Goal: Obtain resource: Download file/media

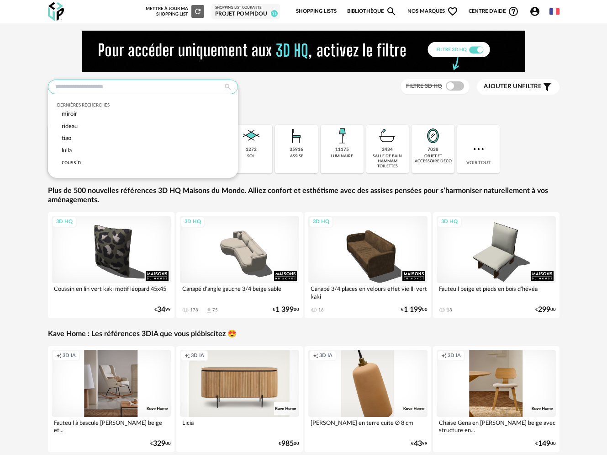
click at [155, 90] on input "text" at bounding box center [143, 86] width 190 height 15
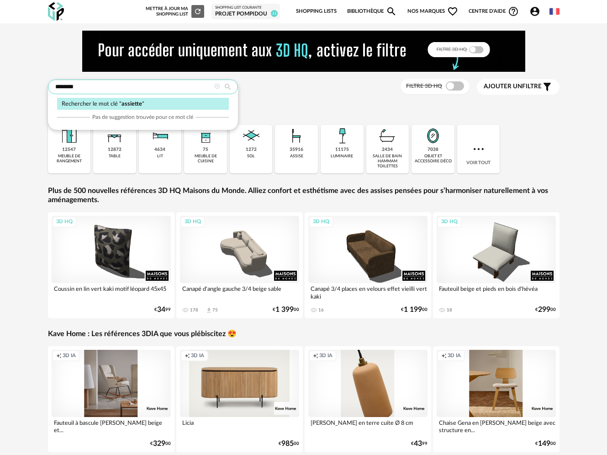
type input "********"
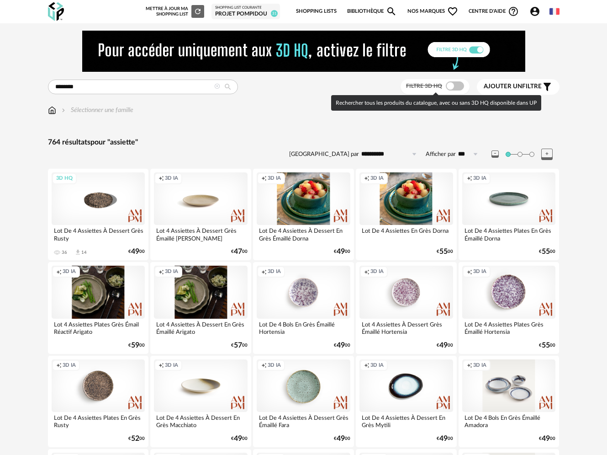
click at [458, 88] on span at bounding box center [455, 85] width 18 height 9
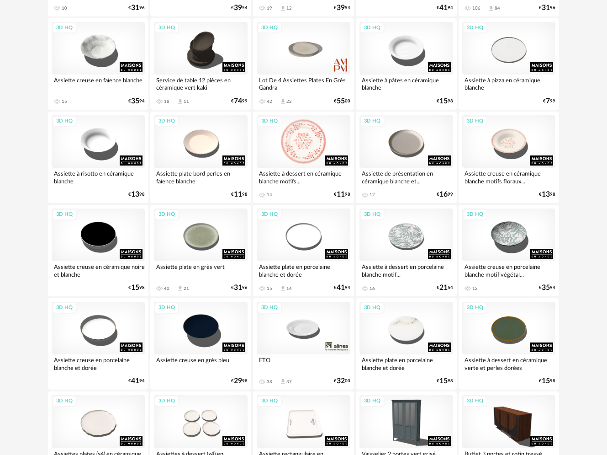
scroll to position [339, 0]
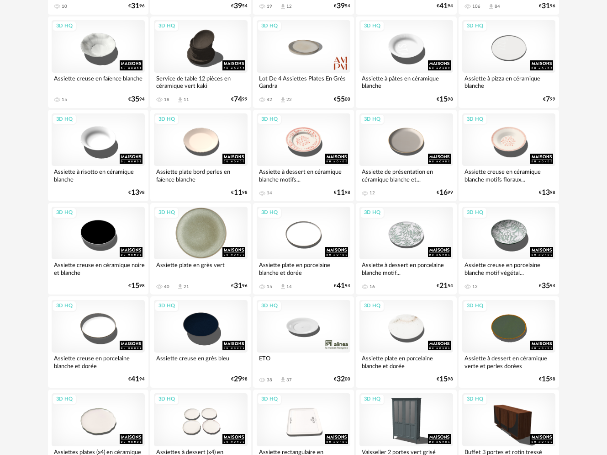
click at [214, 233] on div "3D HQ" at bounding box center [201, 232] width 94 height 53
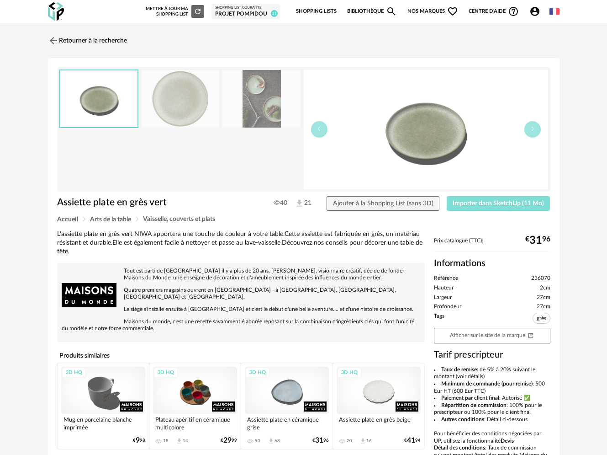
click at [469, 202] on span "Importer dans SketchUp (11 Mo)" at bounding box center [498, 203] width 91 height 6
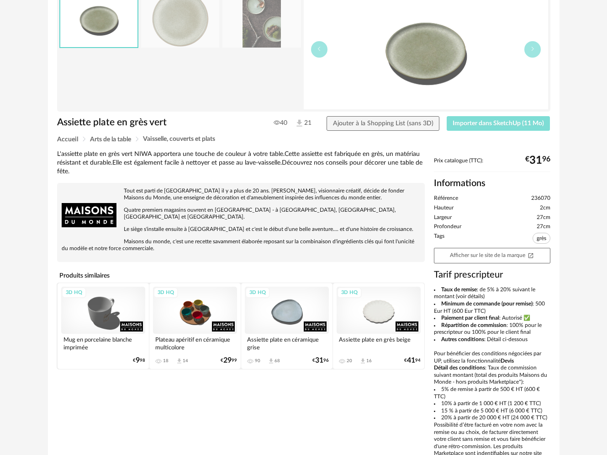
scroll to position [111, 0]
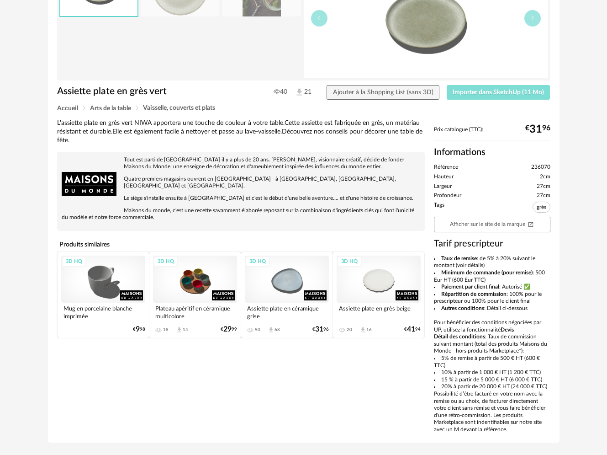
click at [489, 94] on span "Importer dans SketchUp (11 Mo)" at bounding box center [498, 92] width 91 height 6
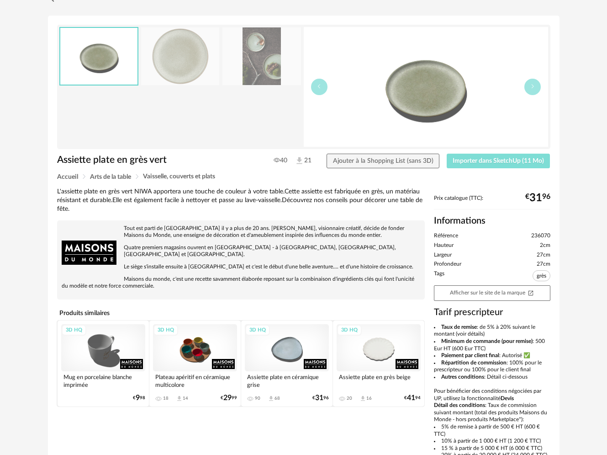
scroll to position [49, 0]
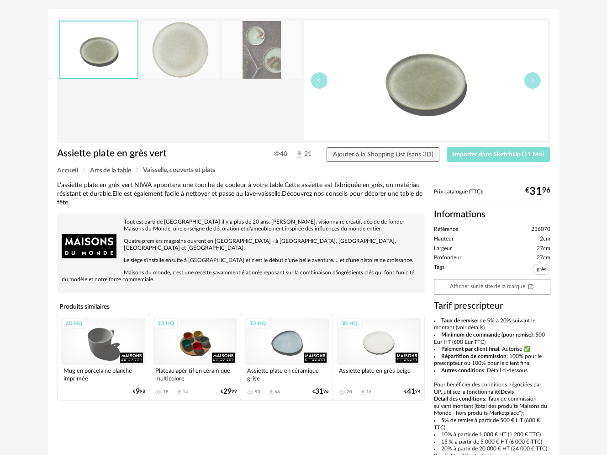
click at [503, 152] on span "Importer dans SketchUp (11 Mo)" at bounding box center [498, 154] width 91 height 6
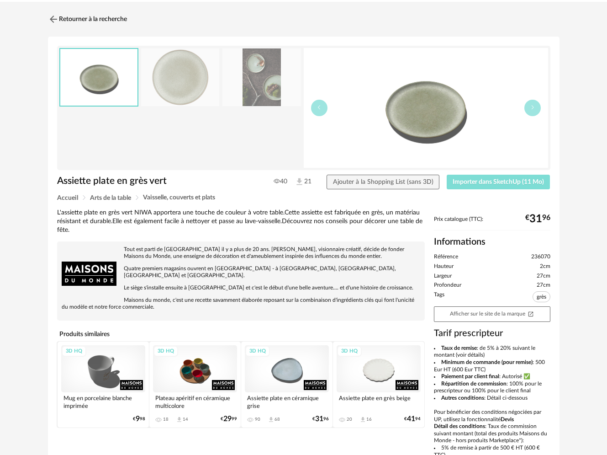
scroll to position [0, 0]
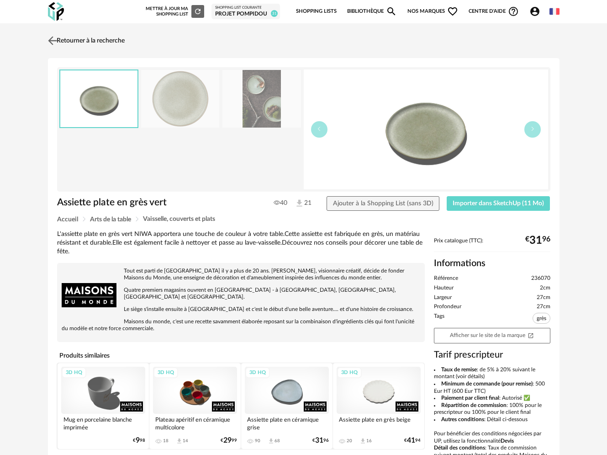
click at [68, 37] on link "Retourner à la recherche" at bounding box center [85, 41] width 79 height 20
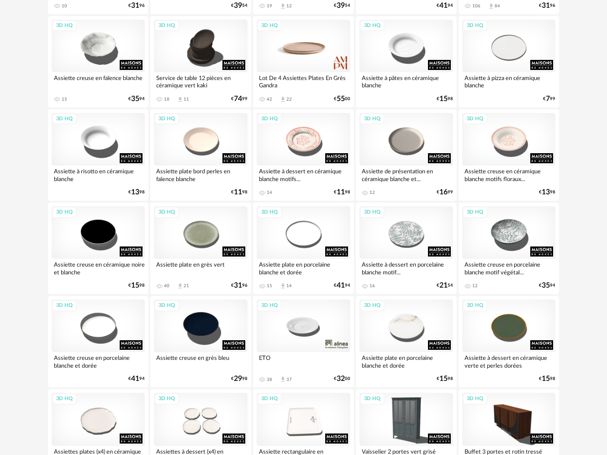
click at [301, 46] on div "3D HQ" at bounding box center [304, 46] width 94 height 53
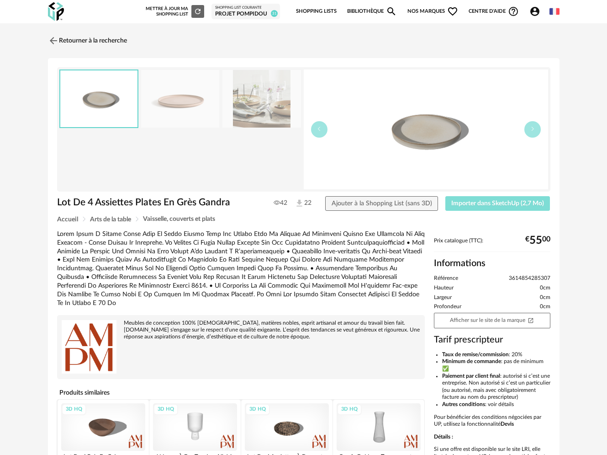
click at [476, 204] on span "Importer dans SketchUp (2,7 Mo)" at bounding box center [497, 203] width 93 height 6
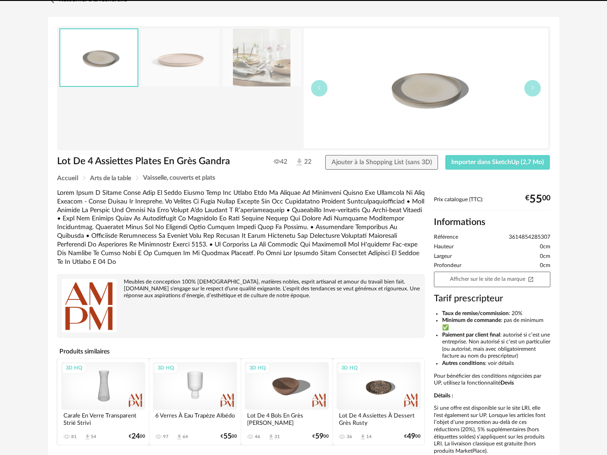
scroll to position [47, 0]
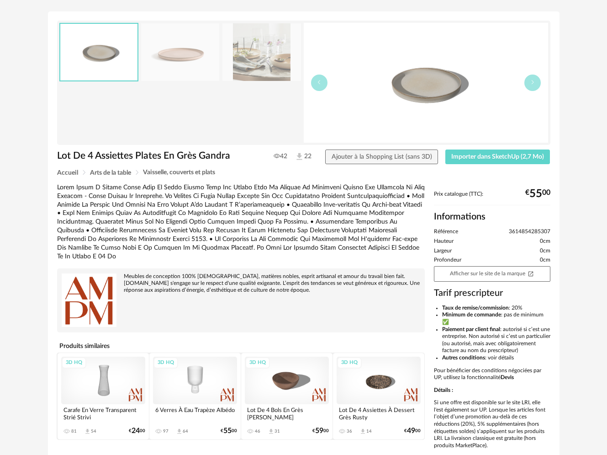
click at [102, 374] on div "3D HQ" at bounding box center [103, 380] width 84 height 48
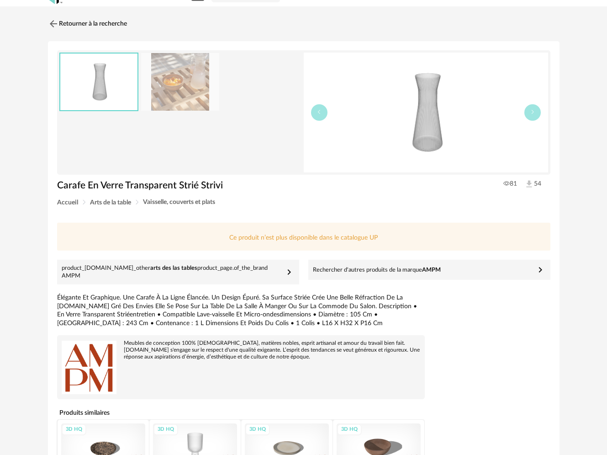
scroll to position [108, 0]
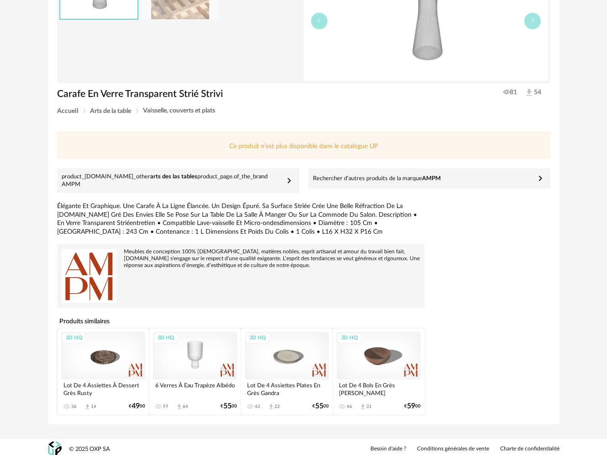
click at [197, 349] on div "3D HQ" at bounding box center [195, 356] width 84 height 48
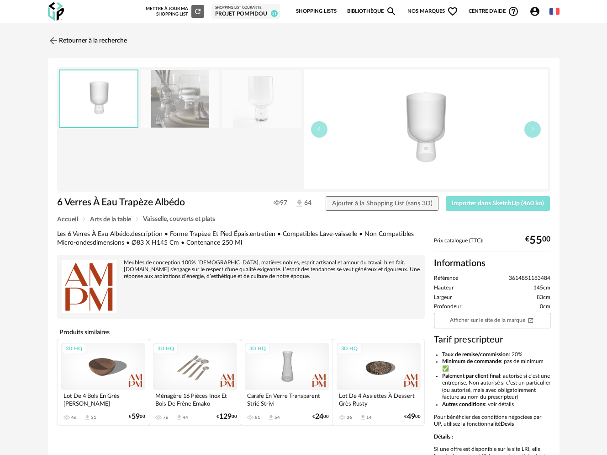
click at [463, 201] on span "Importer dans SketchUp (460 ko)" at bounding box center [498, 203] width 92 height 6
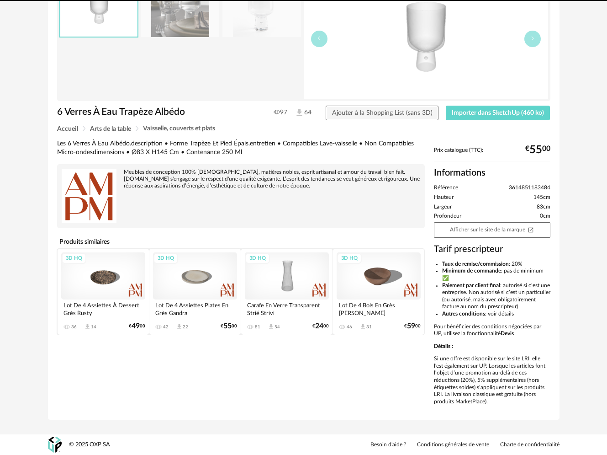
scroll to position [97, 0]
click at [192, 277] on div "3D HQ" at bounding box center [195, 276] width 84 height 48
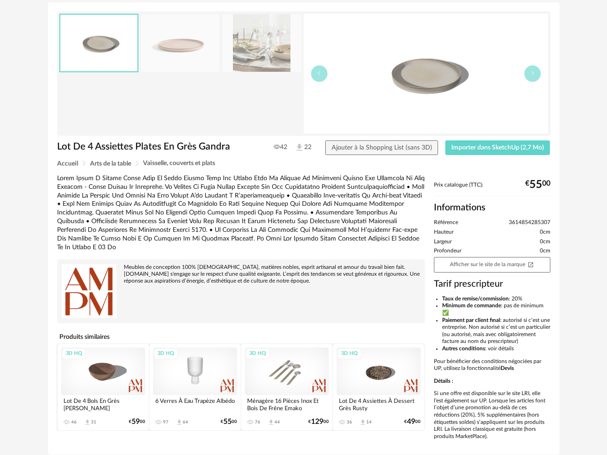
scroll to position [56, 0]
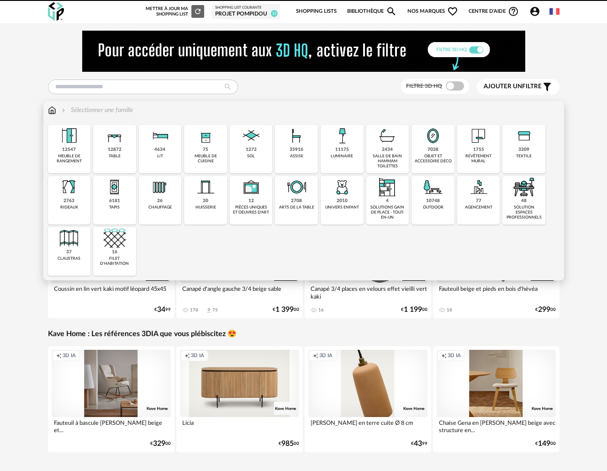
click at [433, 143] on img at bounding box center [433, 136] width 22 height 22
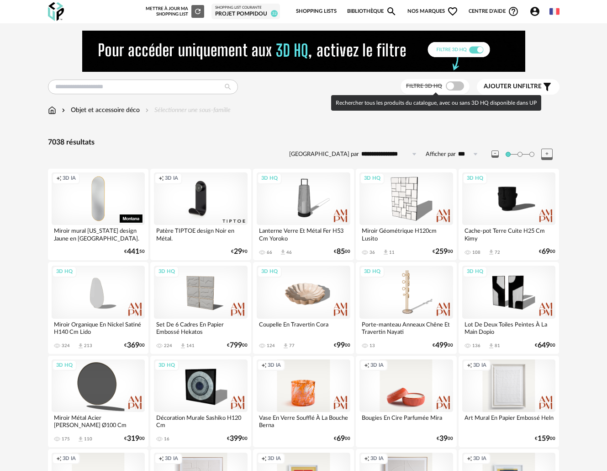
click at [458, 85] on span at bounding box center [455, 85] width 18 height 9
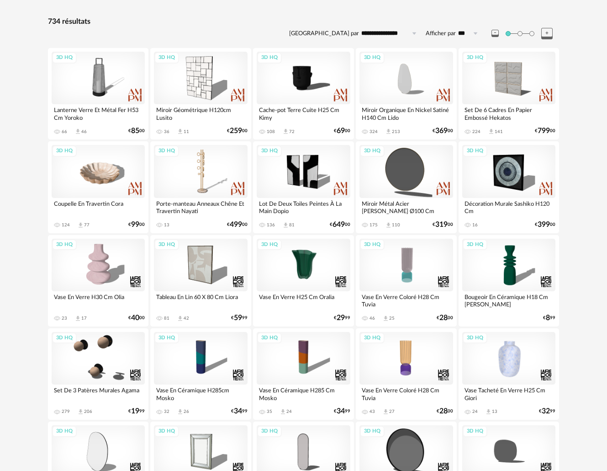
scroll to position [122, 0]
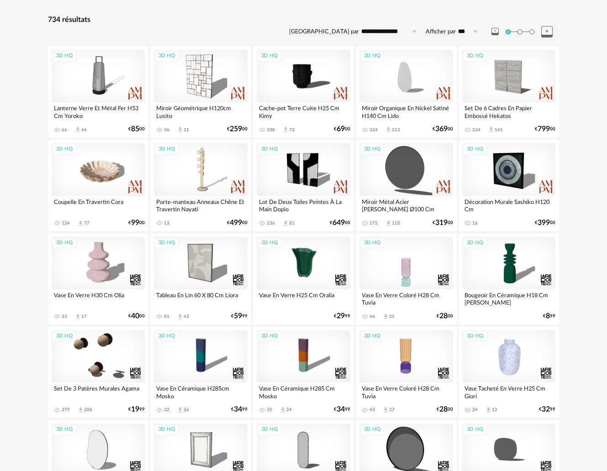
click at [411, 265] on div "3D HQ" at bounding box center [407, 263] width 94 height 53
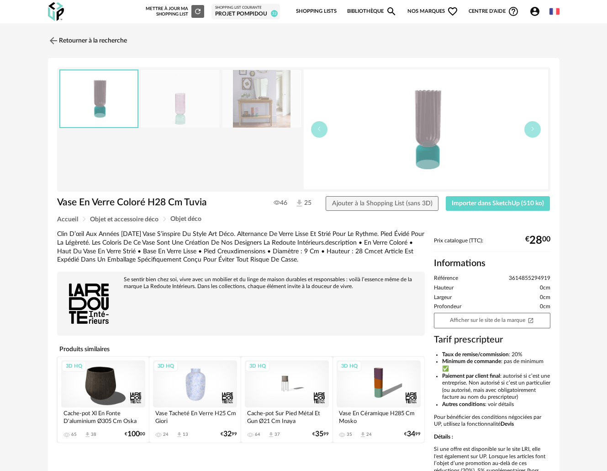
click at [190, 97] on img at bounding box center [180, 99] width 79 height 58
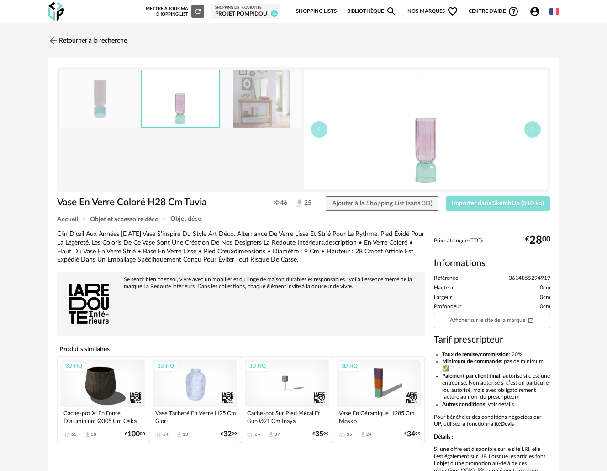
click at [505, 206] on span "Importer dans SketchUp (510 ko)" at bounding box center [498, 203] width 92 height 6
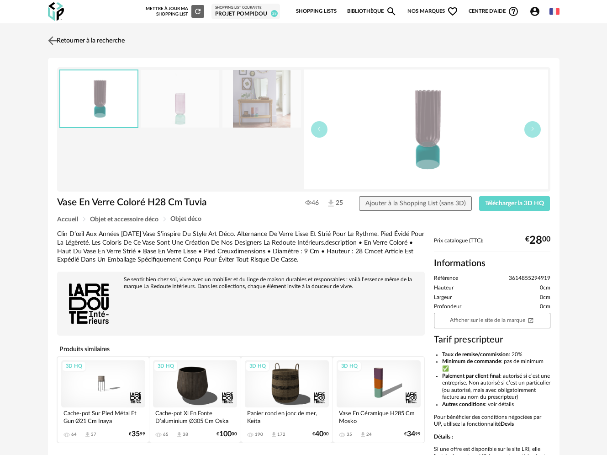
click at [69, 43] on link "Retourner à la recherche" at bounding box center [85, 41] width 79 height 20
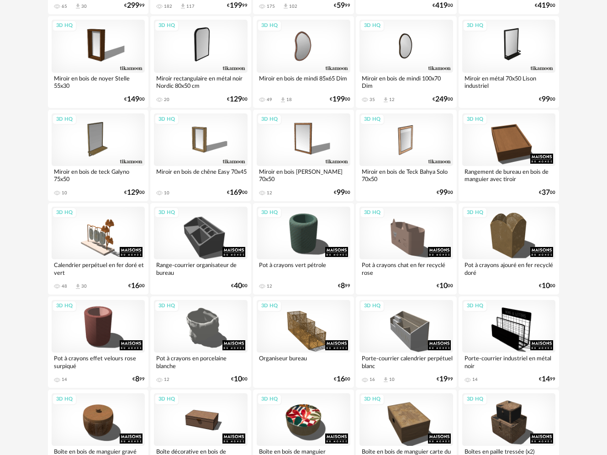
scroll to position [720, 0]
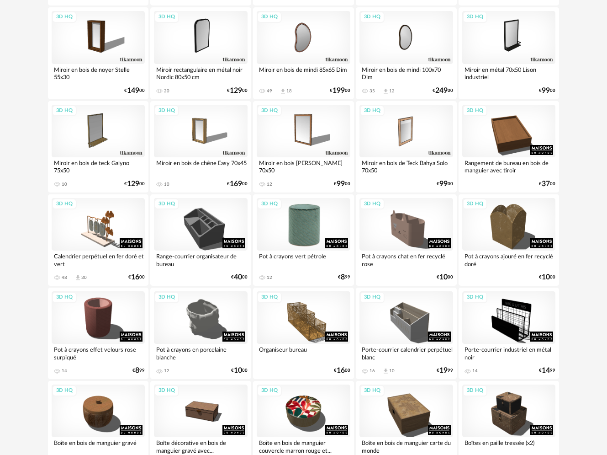
click at [309, 216] on div "3D HQ" at bounding box center [304, 224] width 94 height 53
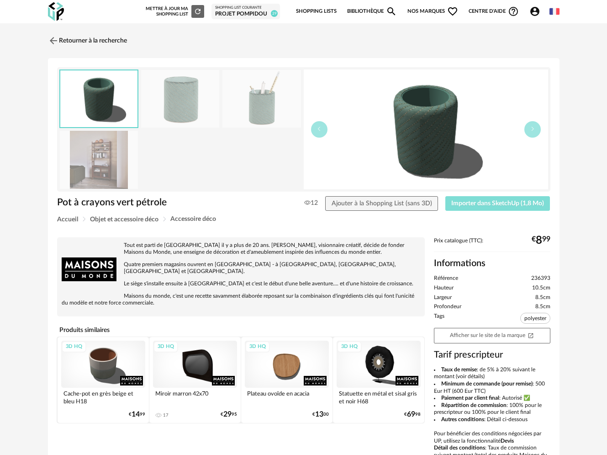
click at [485, 200] on span "Importer dans SketchUp (1,8 Mo)" at bounding box center [497, 203] width 93 height 6
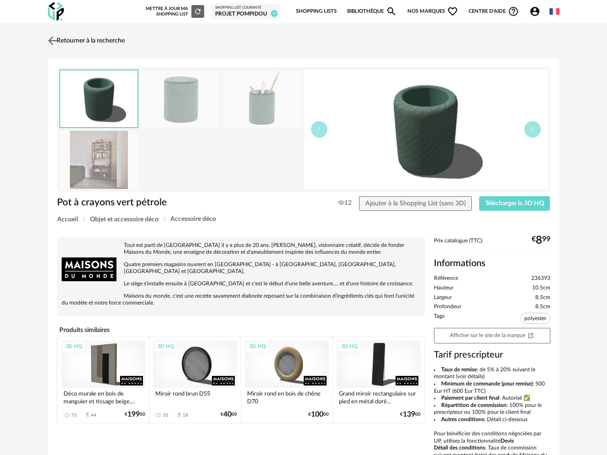
click at [112, 41] on link "Retourner à la recherche" at bounding box center [85, 41] width 79 height 20
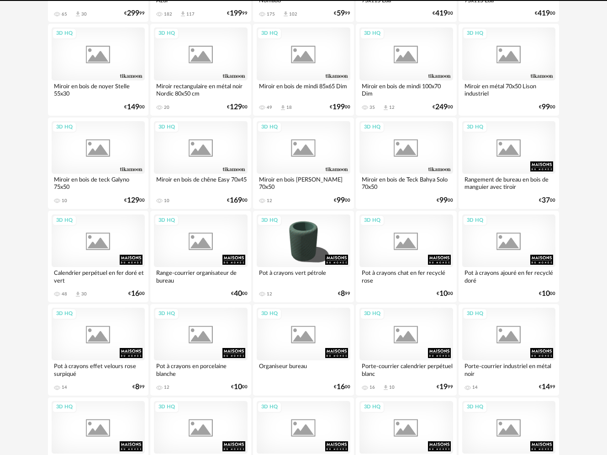
scroll to position [879, 0]
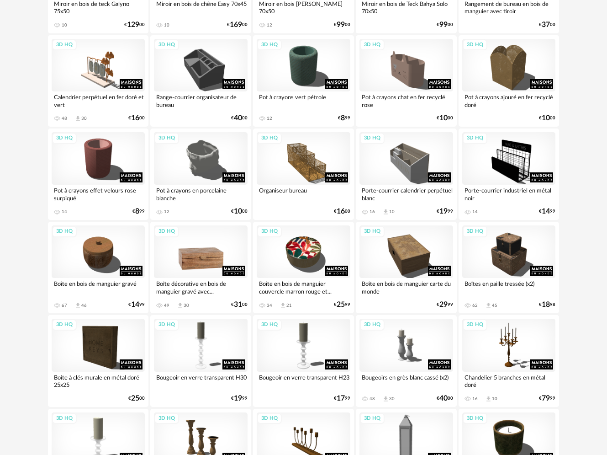
click at [201, 257] on div "3D HQ" at bounding box center [201, 251] width 94 height 53
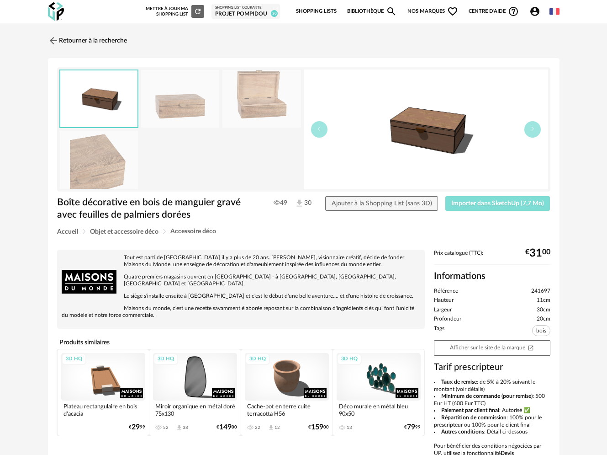
click at [521, 201] on span "Importer dans SketchUp (7,7 Mo)" at bounding box center [497, 203] width 93 height 6
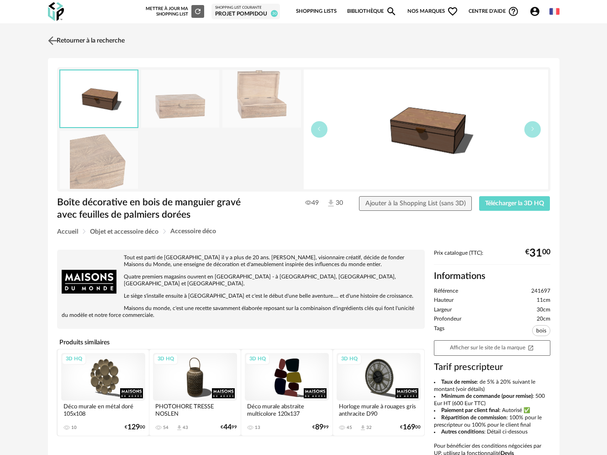
click at [64, 37] on link "Retourner à la recherche" at bounding box center [85, 41] width 79 height 20
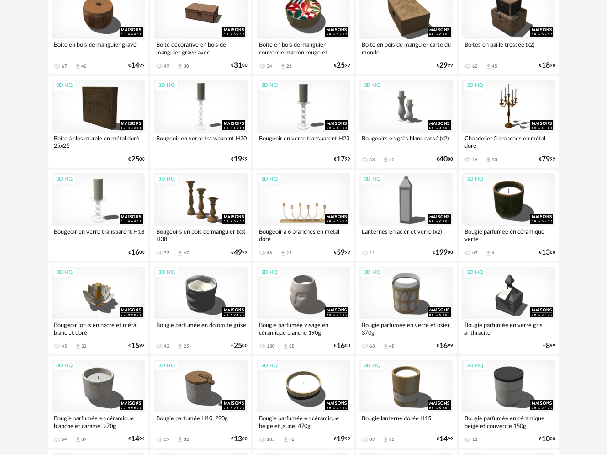
scroll to position [1212, 0]
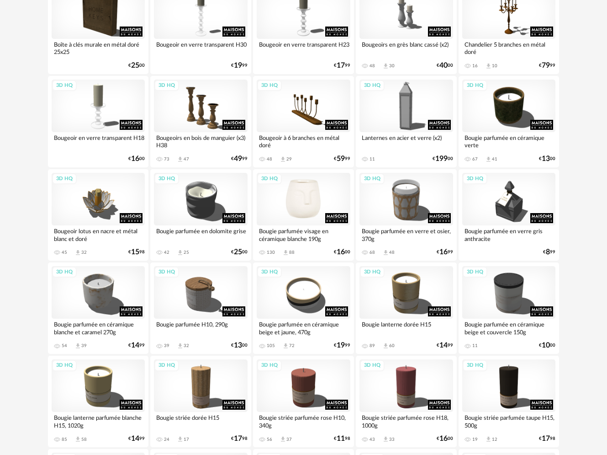
click at [317, 195] on div "3D HQ" at bounding box center [304, 199] width 94 height 53
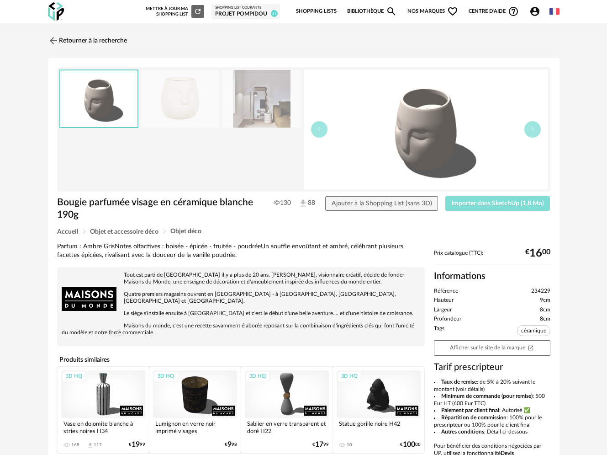
click at [482, 204] on span "Importer dans SketchUp (1,8 Mo)" at bounding box center [497, 203] width 93 height 6
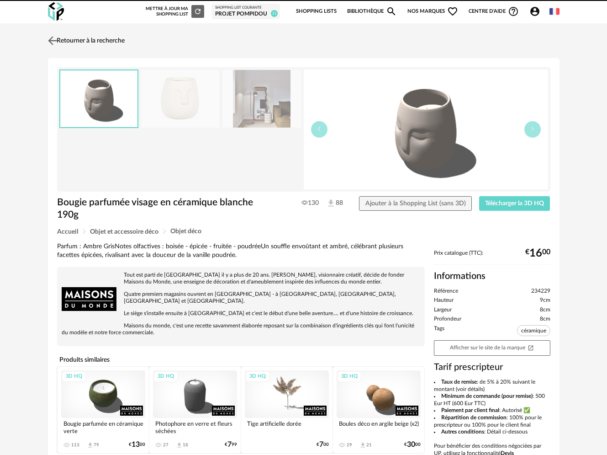
click at [66, 40] on link "Retourner à la recherche" at bounding box center [85, 41] width 79 height 20
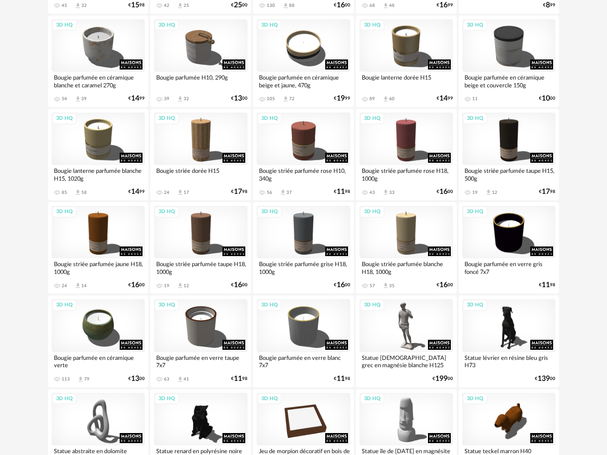
scroll to position [1461, 0]
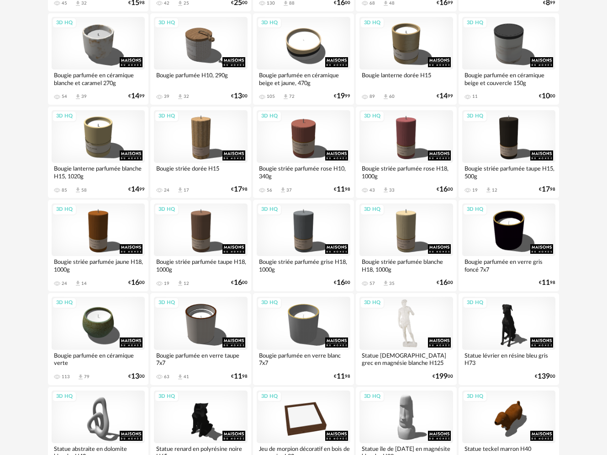
click at [409, 324] on div "3D HQ" at bounding box center [407, 322] width 94 height 53
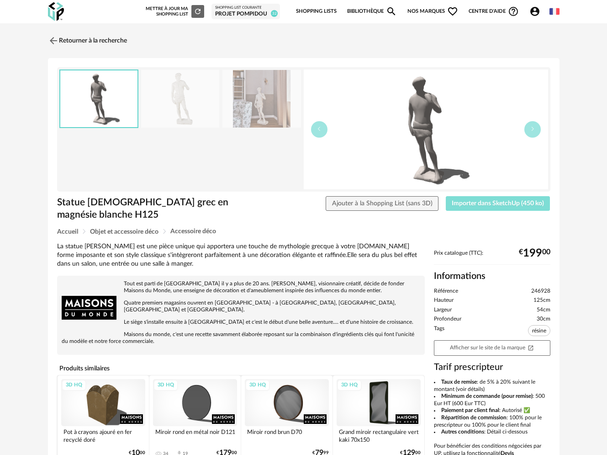
click at [475, 201] on span "Importer dans SketchUp (450 ko)" at bounding box center [498, 203] width 92 height 6
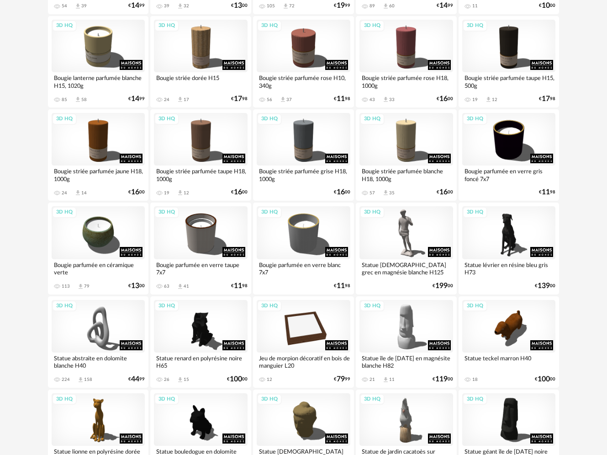
scroll to position [1579, 0]
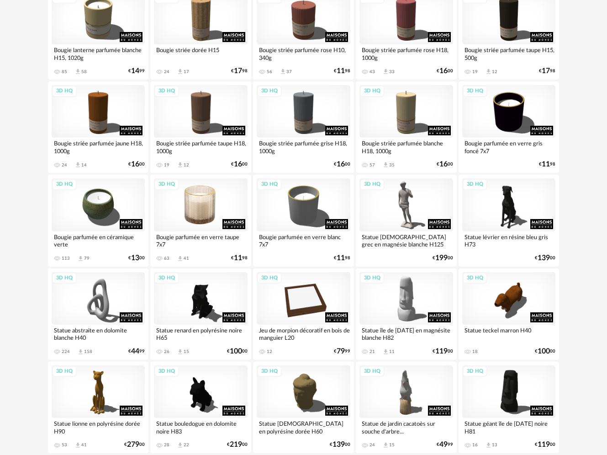
click at [194, 208] on div "3D HQ" at bounding box center [201, 204] width 94 height 53
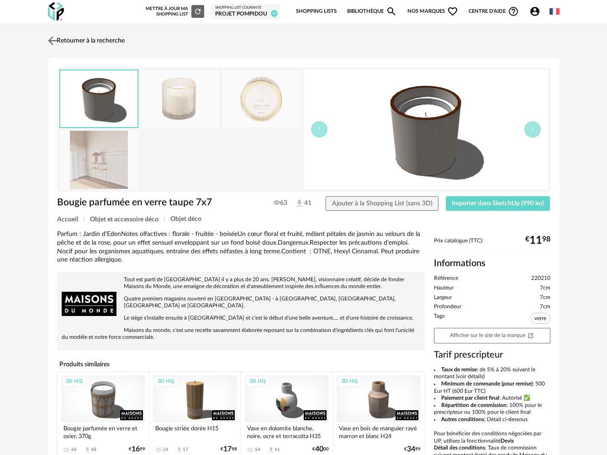
click at [58, 41] on img at bounding box center [52, 40] width 13 height 13
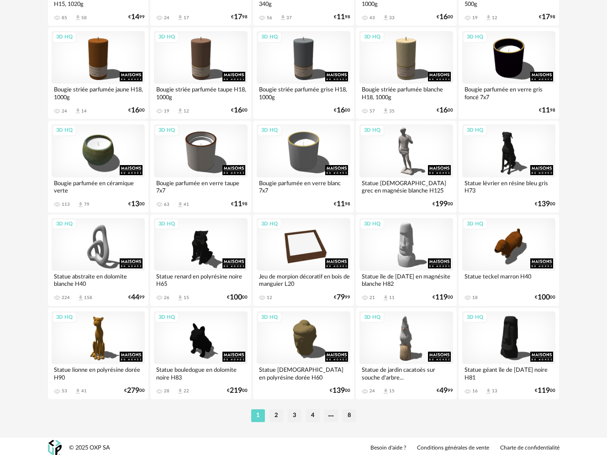
scroll to position [1637, 0]
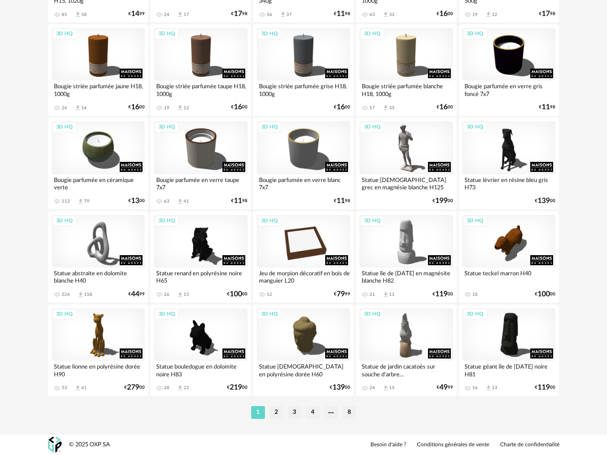
click at [274, 413] on li "2" at bounding box center [277, 412] width 14 height 13
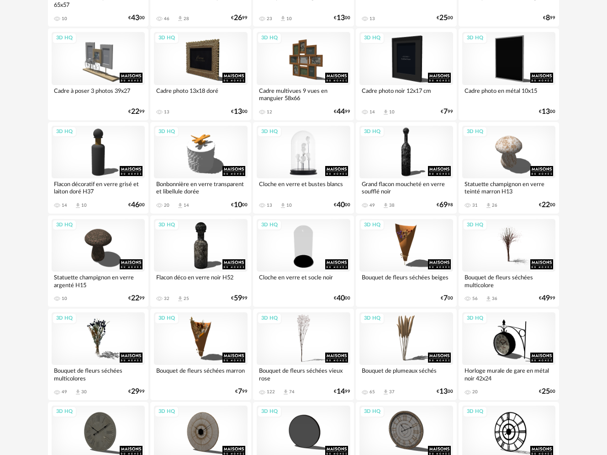
scroll to position [701, 0]
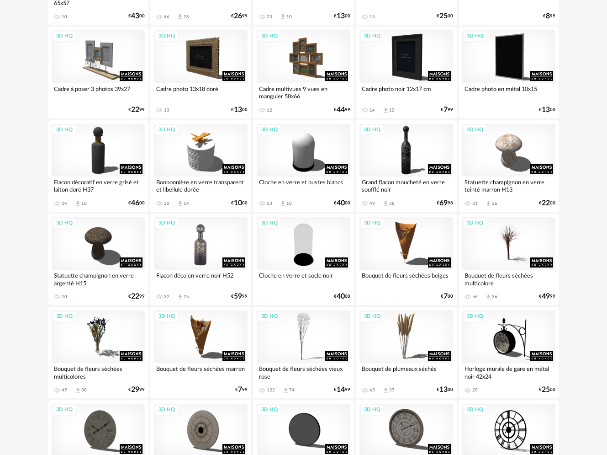
click at [204, 248] on div "3D HQ" at bounding box center [201, 243] width 94 height 53
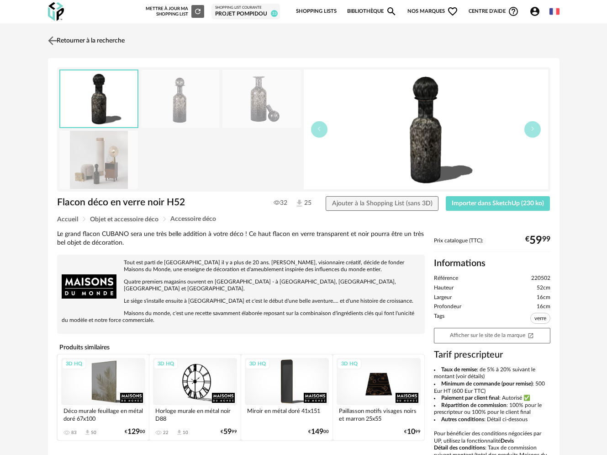
click at [110, 43] on link "Retourner à la recherche" at bounding box center [85, 41] width 79 height 20
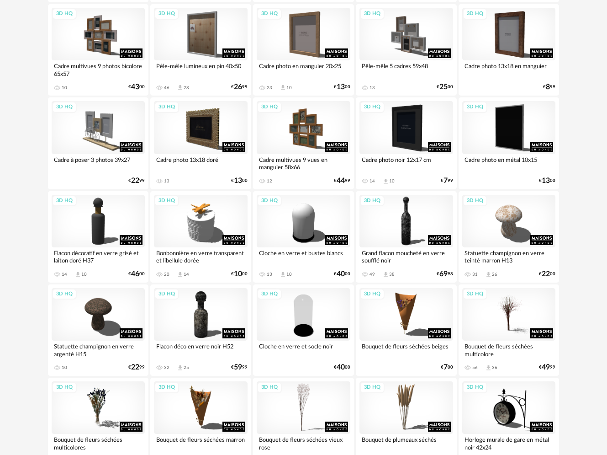
scroll to position [546, 0]
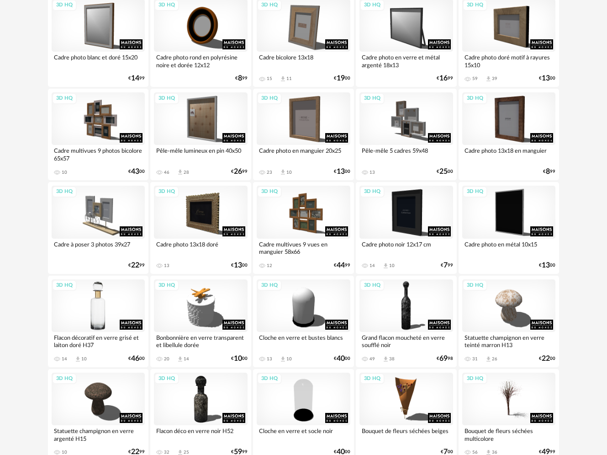
click at [104, 316] on div "3D HQ" at bounding box center [99, 305] width 94 height 53
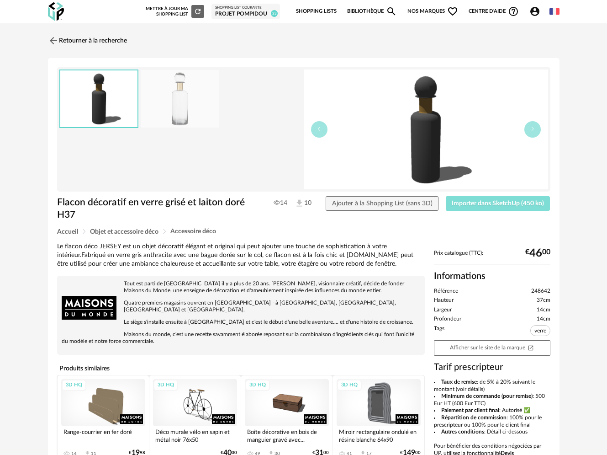
click at [483, 201] on span "Importer dans SketchUp (450 ko)" at bounding box center [498, 203] width 92 height 6
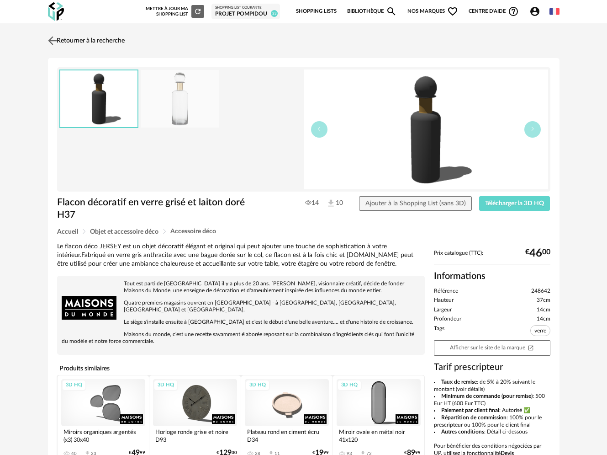
click at [83, 40] on link "Retourner à la recherche" at bounding box center [85, 41] width 79 height 20
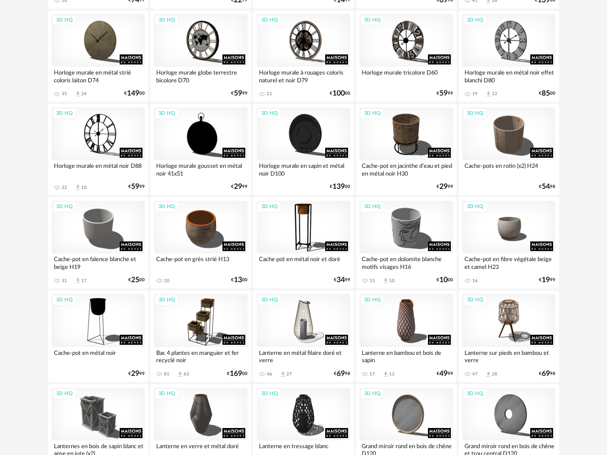
scroll to position [1522, 0]
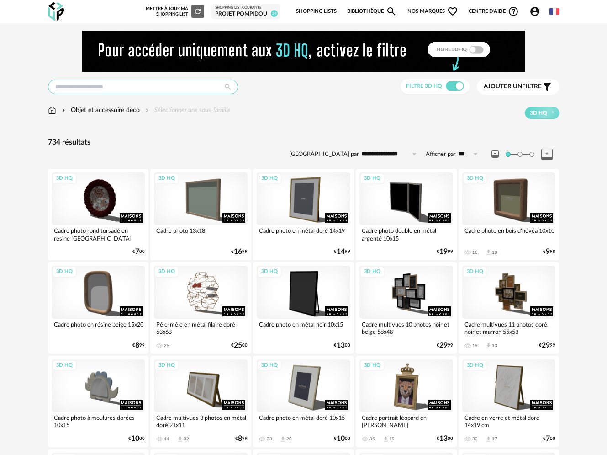
click at [116, 92] on input "text" at bounding box center [143, 86] width 190 height 15
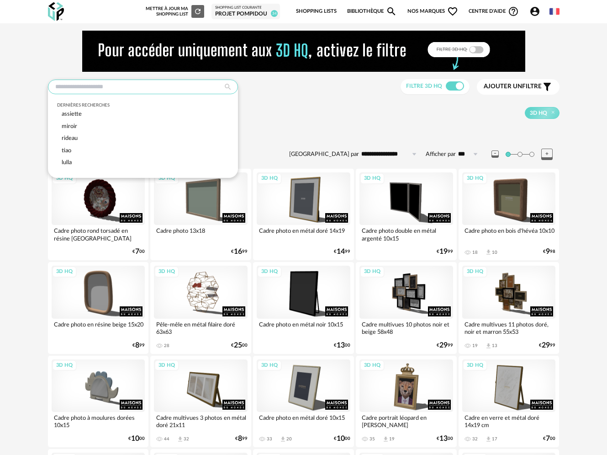
click at [99, 90] on input "text" at bounding box center [143, 86] width 190 height 15
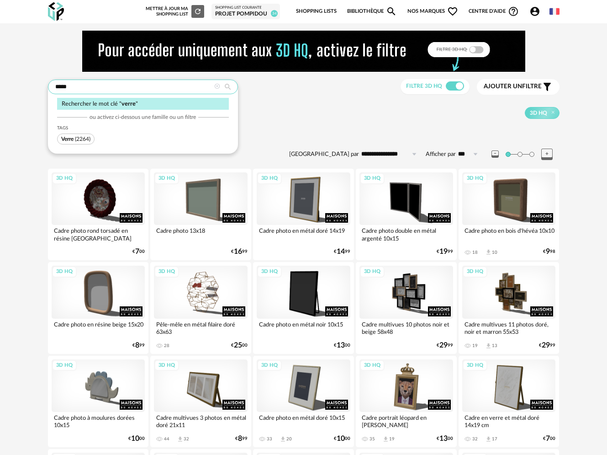
type input "*****"
type input "**********"
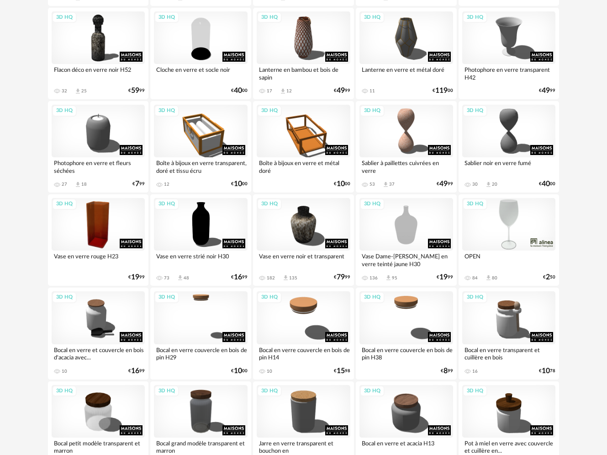
scroll to position [910, 0]
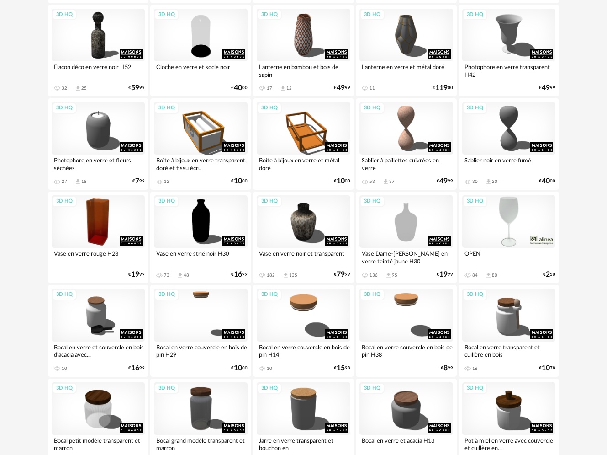
click at [511, 219] on div "3D HQ" at bounding box center [509, 221] width 94 height 53
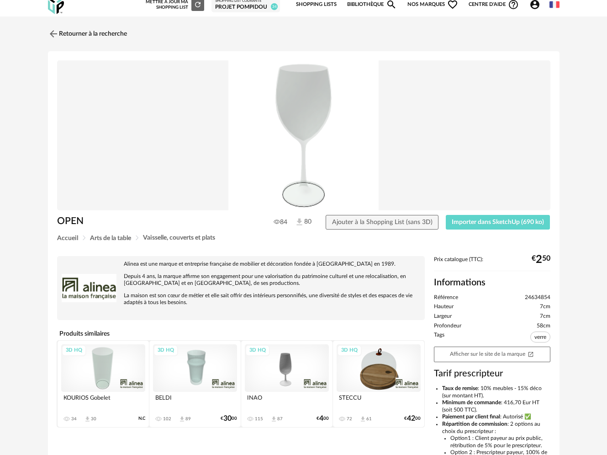
scroll to position [6, 0]
click at [302, 362] on div "3D HQ" at bounding box center [287, 368] width 84 height 48
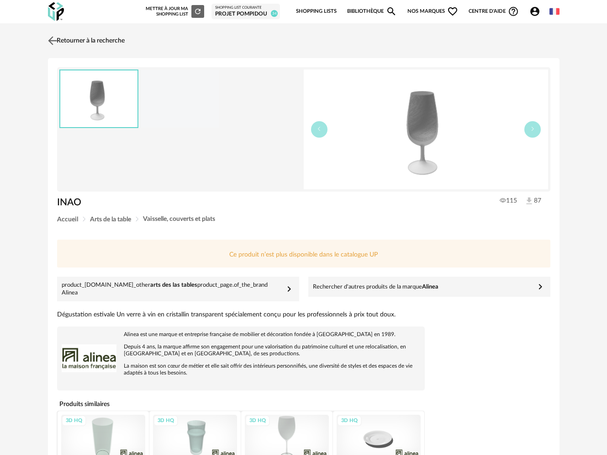
click at [79, 37] on link "Retourner à la recherche" at bounding box center [85, 41] width 79 height 20
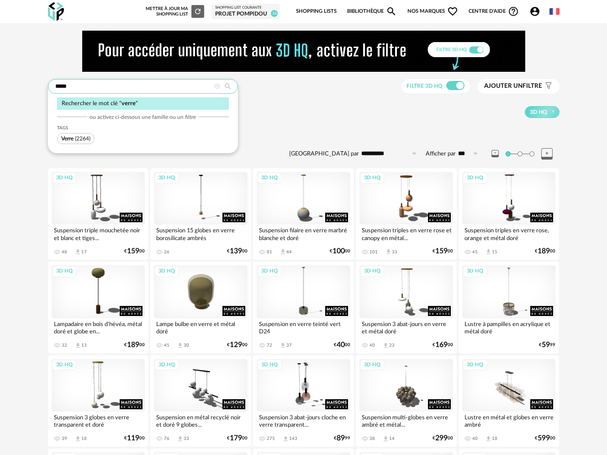
click at [97, 89] on input "*****" at bounding box center [143, 86] width 190 height 15
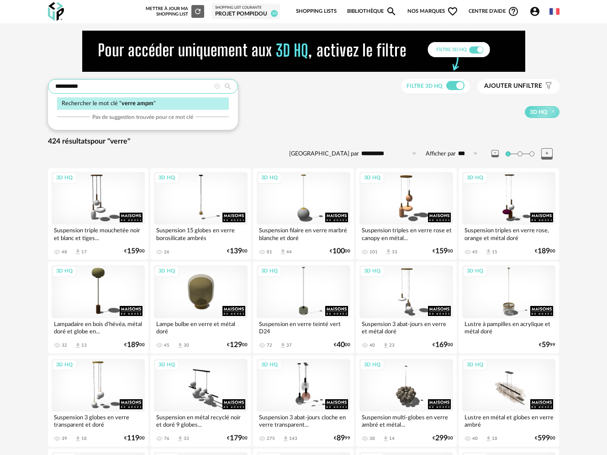
type input "**********"
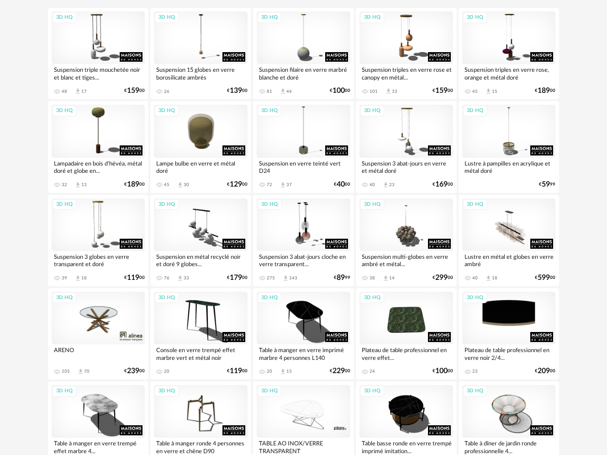
scroll to position [287, 0]
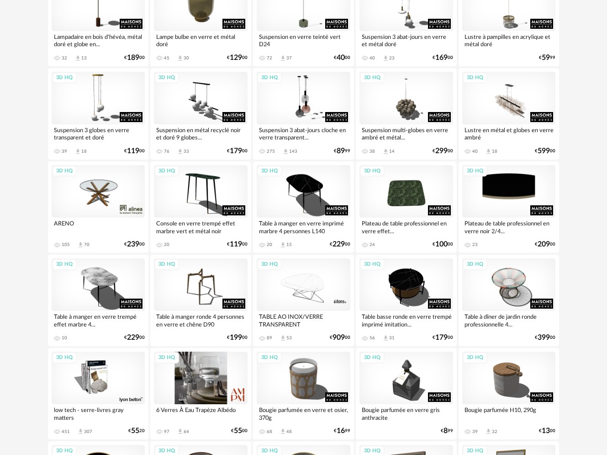
click at [183, 390] on div "3D HQ" at bounding box center [201, 377] width 94 height 53
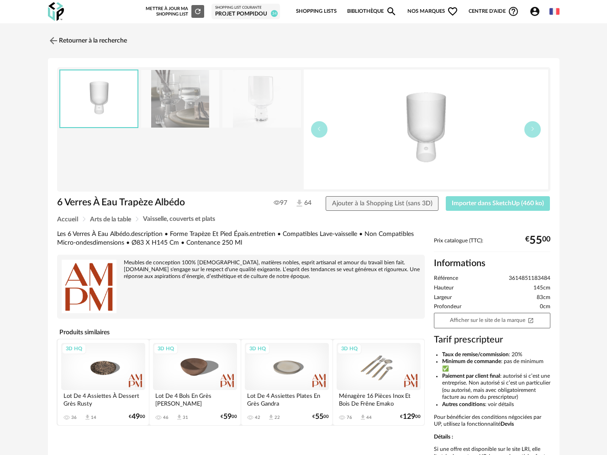
click at [458, 202] on span "Importer dans SketchUp (460 ko)" at bounding box center [498, 203] width 92 height 6
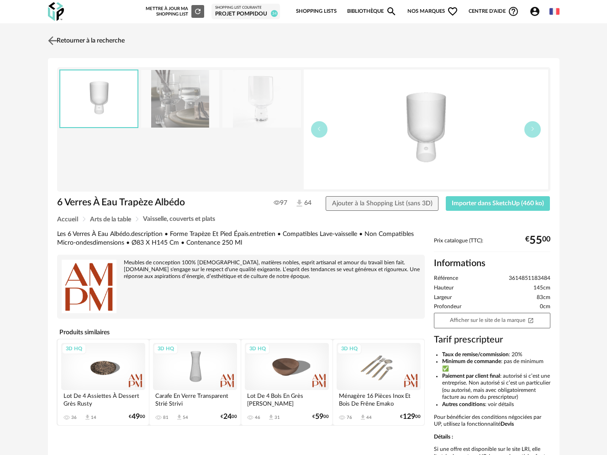
click at [109, 37] on link "Retourner à la recherche" at bounding box center [85, 41] width 79 height 20
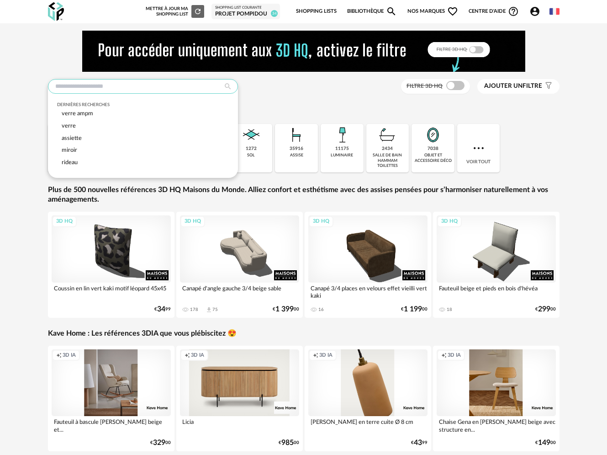
click at [116, 83] on input "text" at bounding box center [143, 86] width 190 height 15
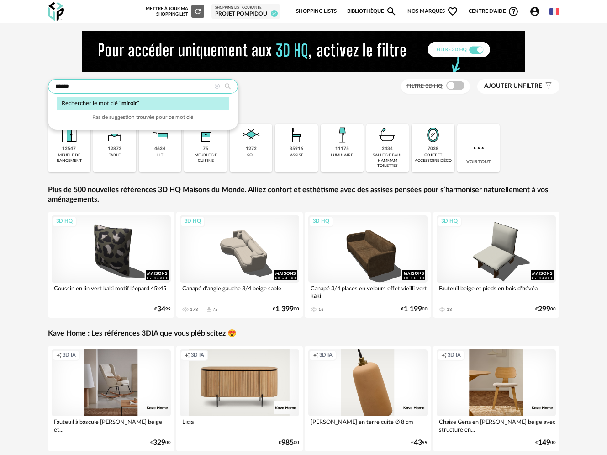
type input "******"
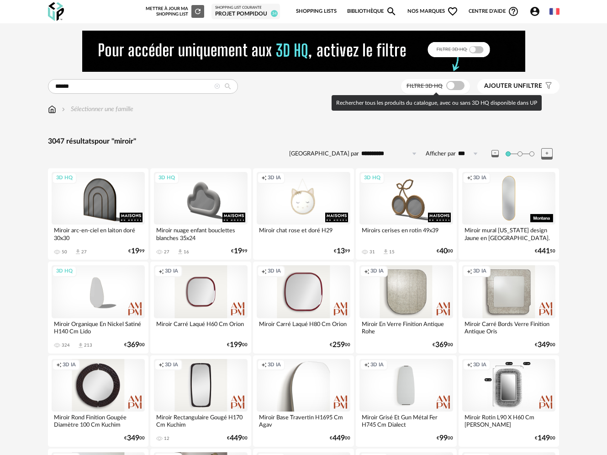
click at [459, 81] on div at bounding box center [455, 85] width 18 height 9
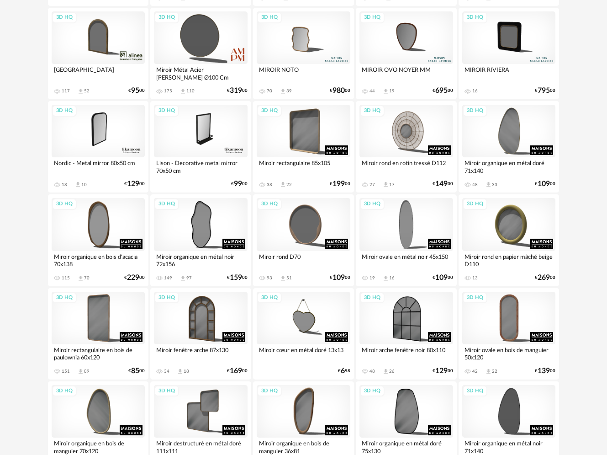
scroll to position [539, 0]
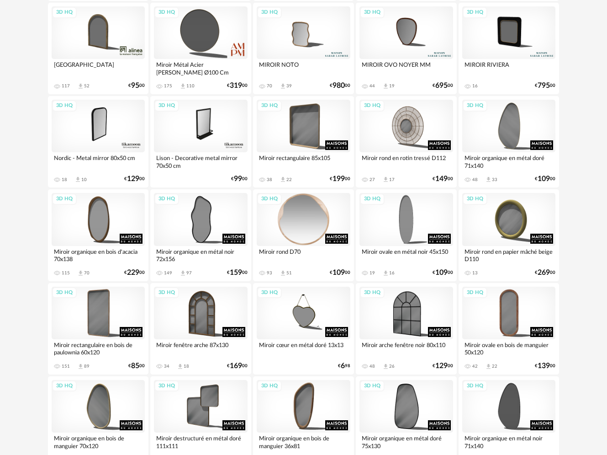
click at [321, 218] on div "3D HQ" at bounding box center [304, 219] width 94 height 53
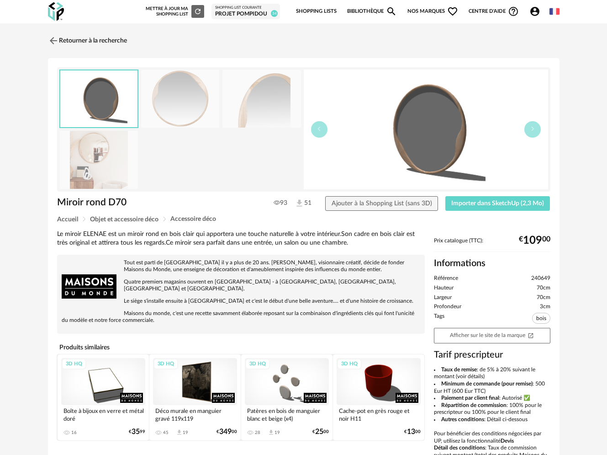
click at [88, 157] on img at bounding box center [99, 160] width 79 height 58
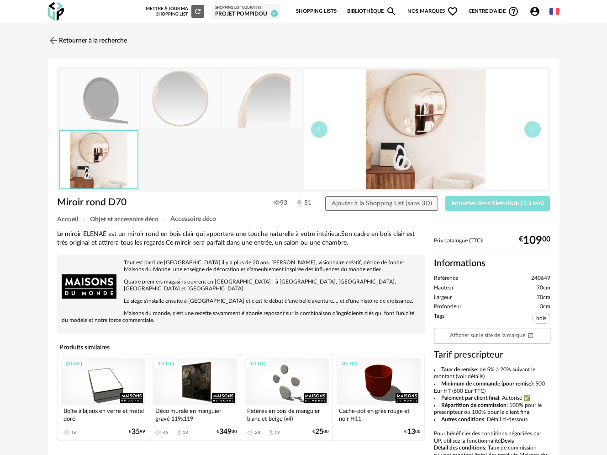
click at [490, 202] on span "Importer dans SketchUp (2,3 Mo)" at bounding box center [497, 203] width 93 height 6
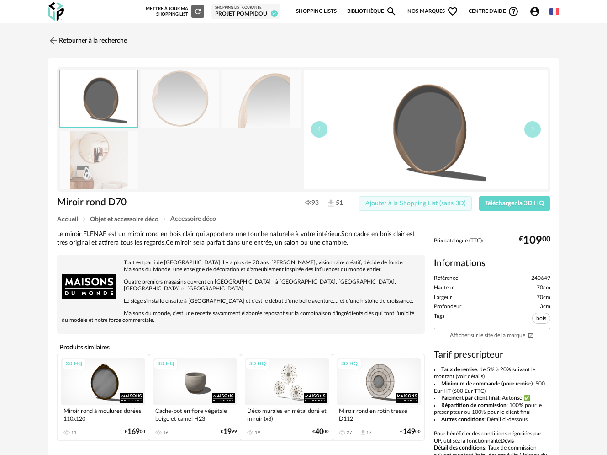
click at [382, 199] on button "Ajouter à la Shopping List (sans 3D)" at bounding box center [415, 203] width 113 height 15
